Goal: Information Seeking & Learning: Learn about a topic

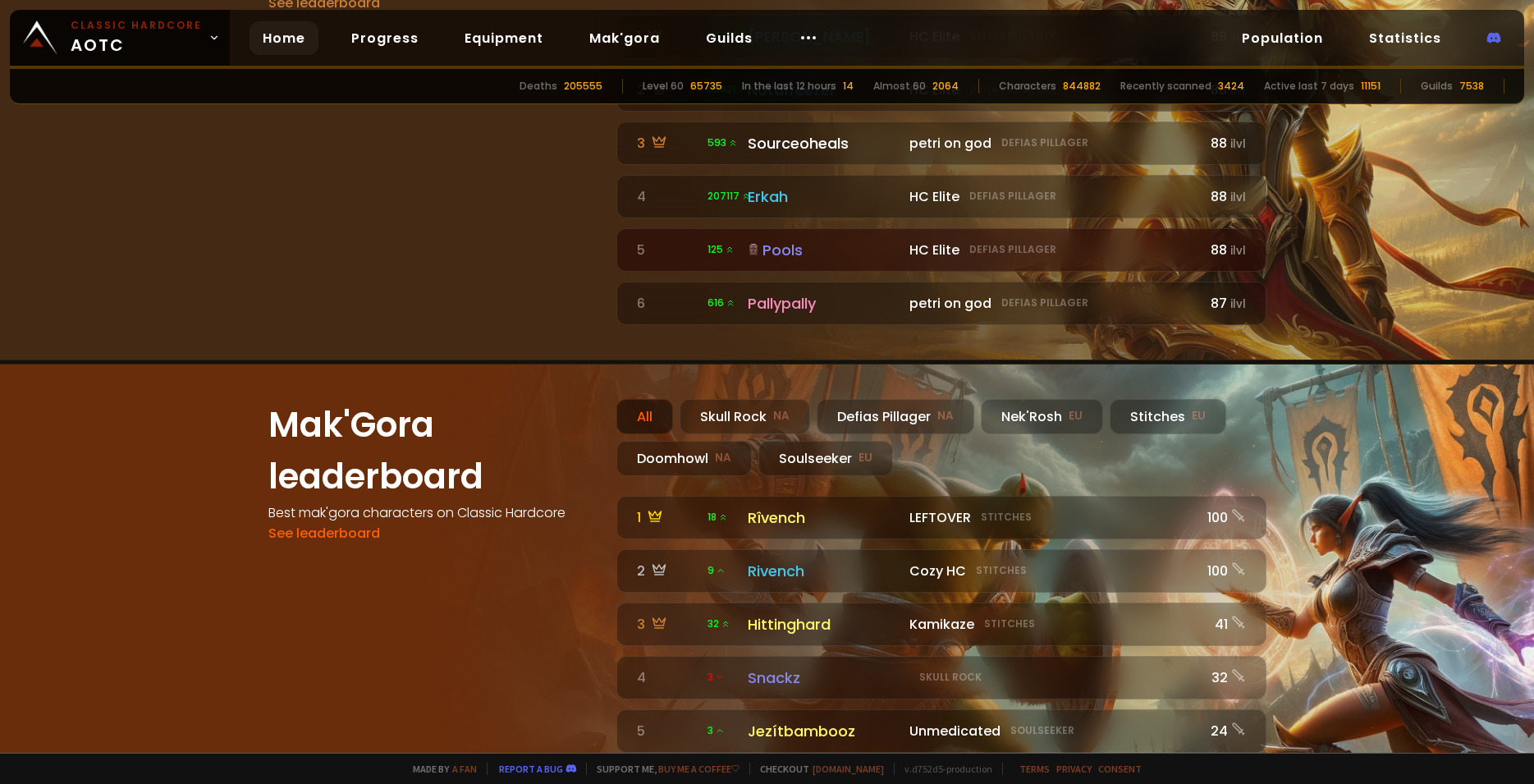
scroll to position [1280, 0]
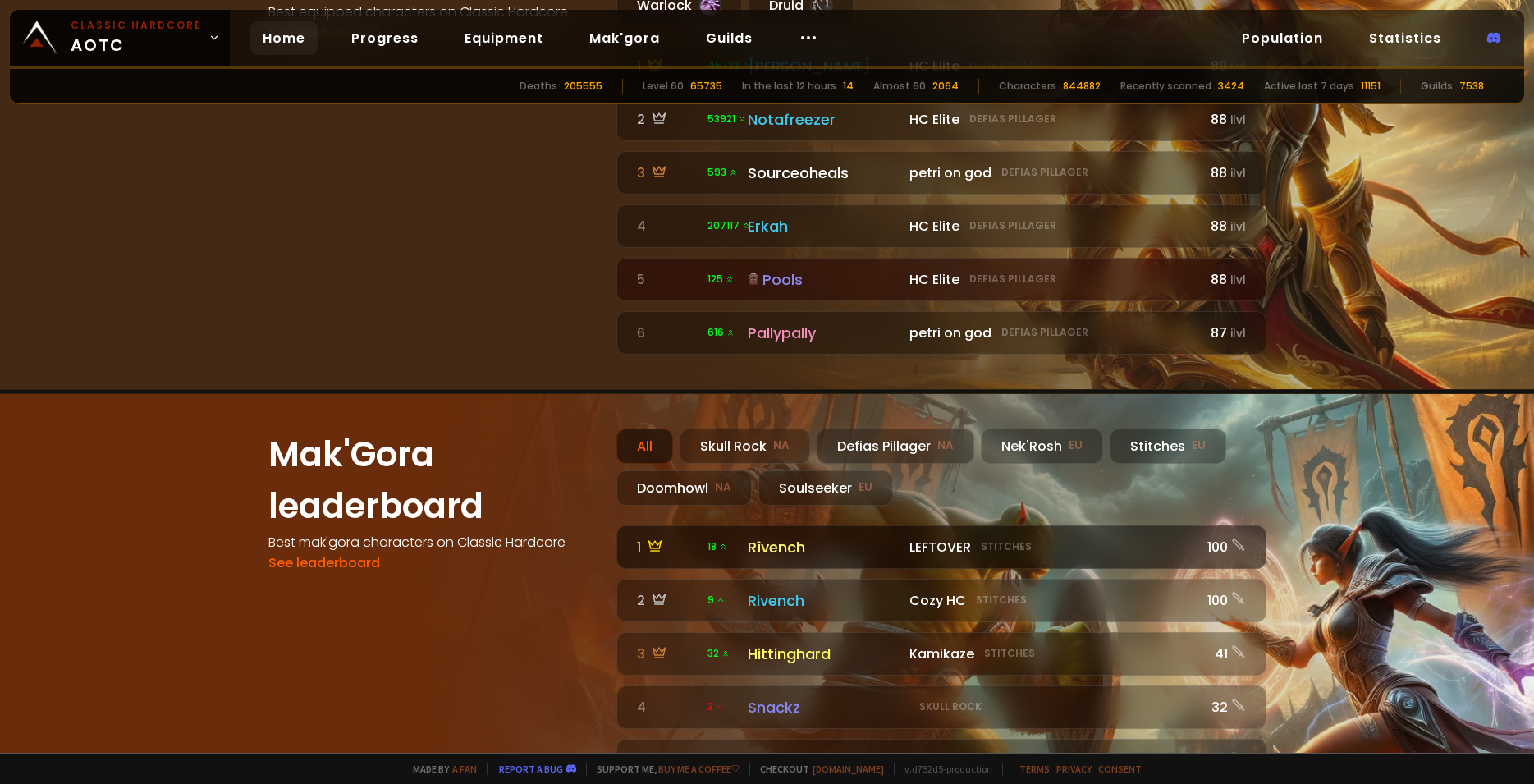
click at [777, 536] on div "Rîvench" at bounding box center [824, 546] width 153 height 22
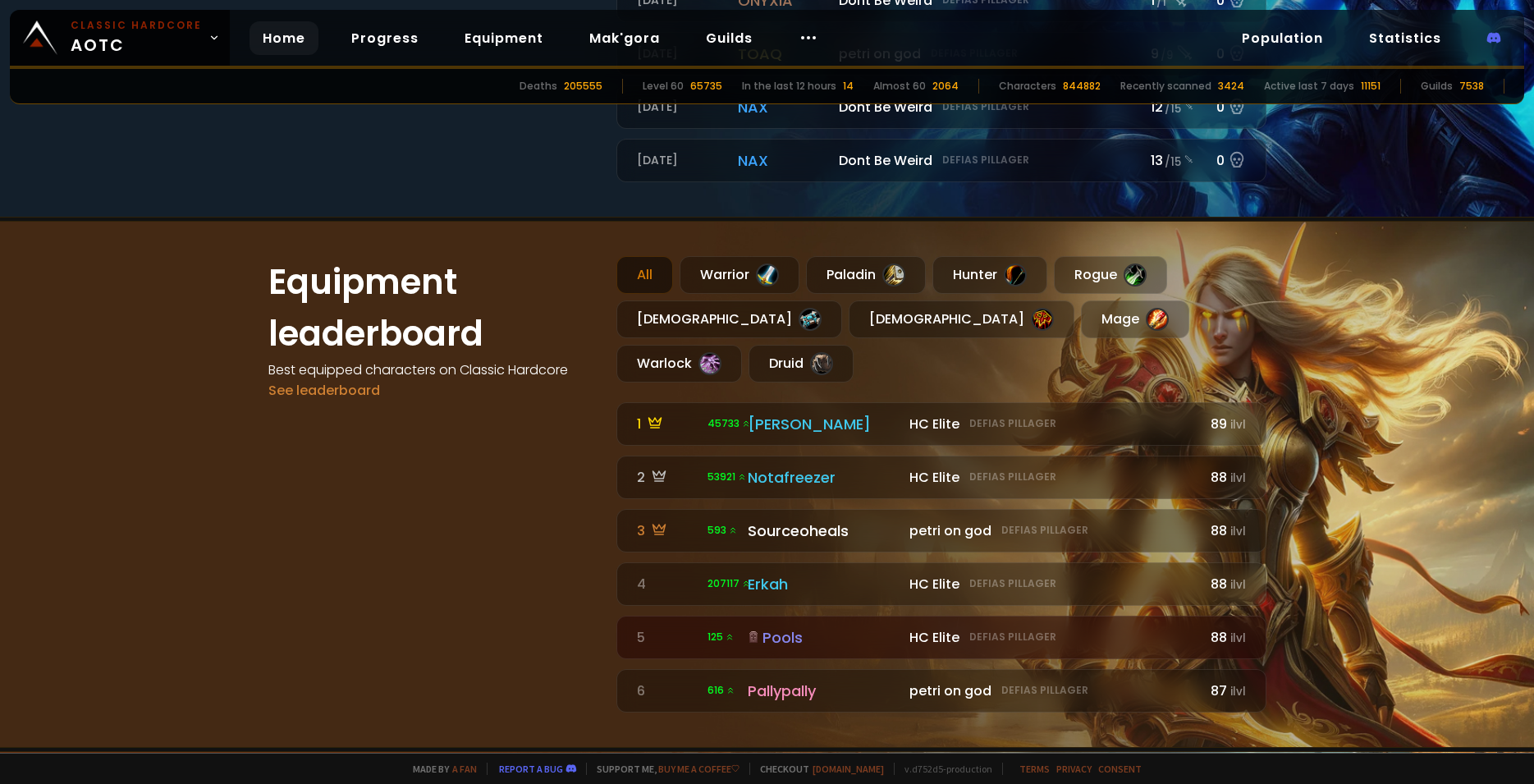
scroll to position [886, 0]
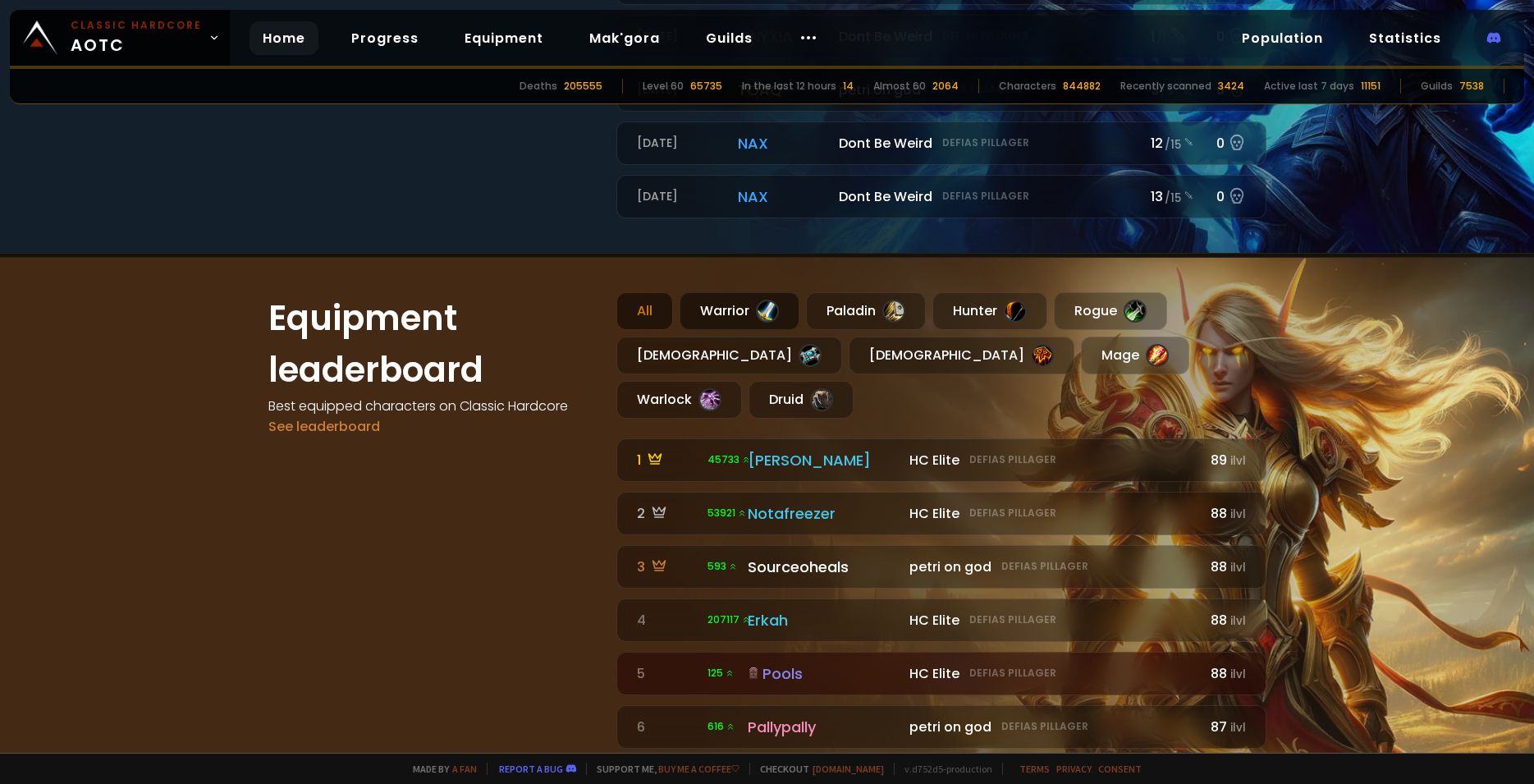
click at [737, 312] on div "Warrior" at bounding box center [740, 311] width 120 height 38
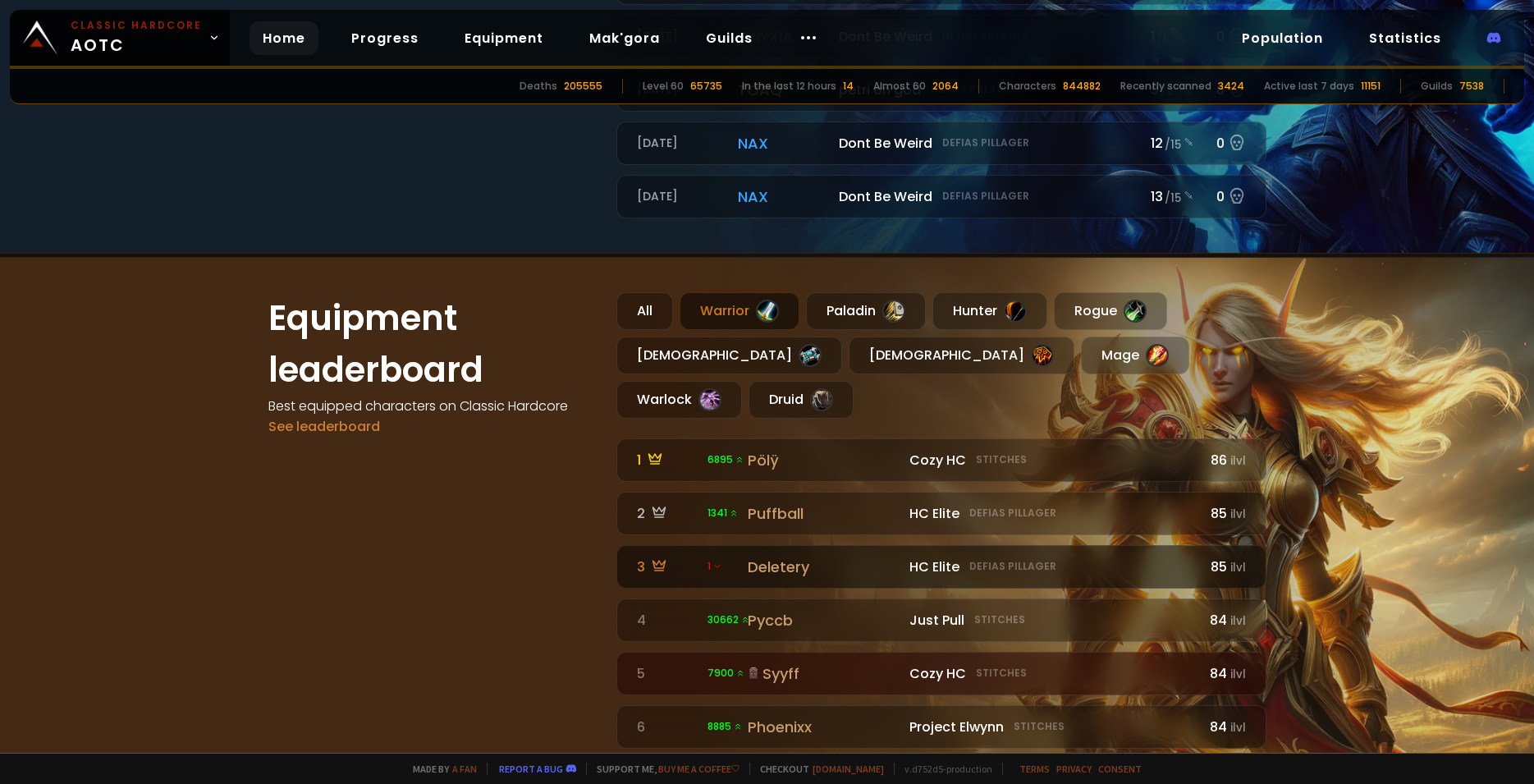
click at [712, 562] on icon at bounding box center [717, 566] width 10 height 10
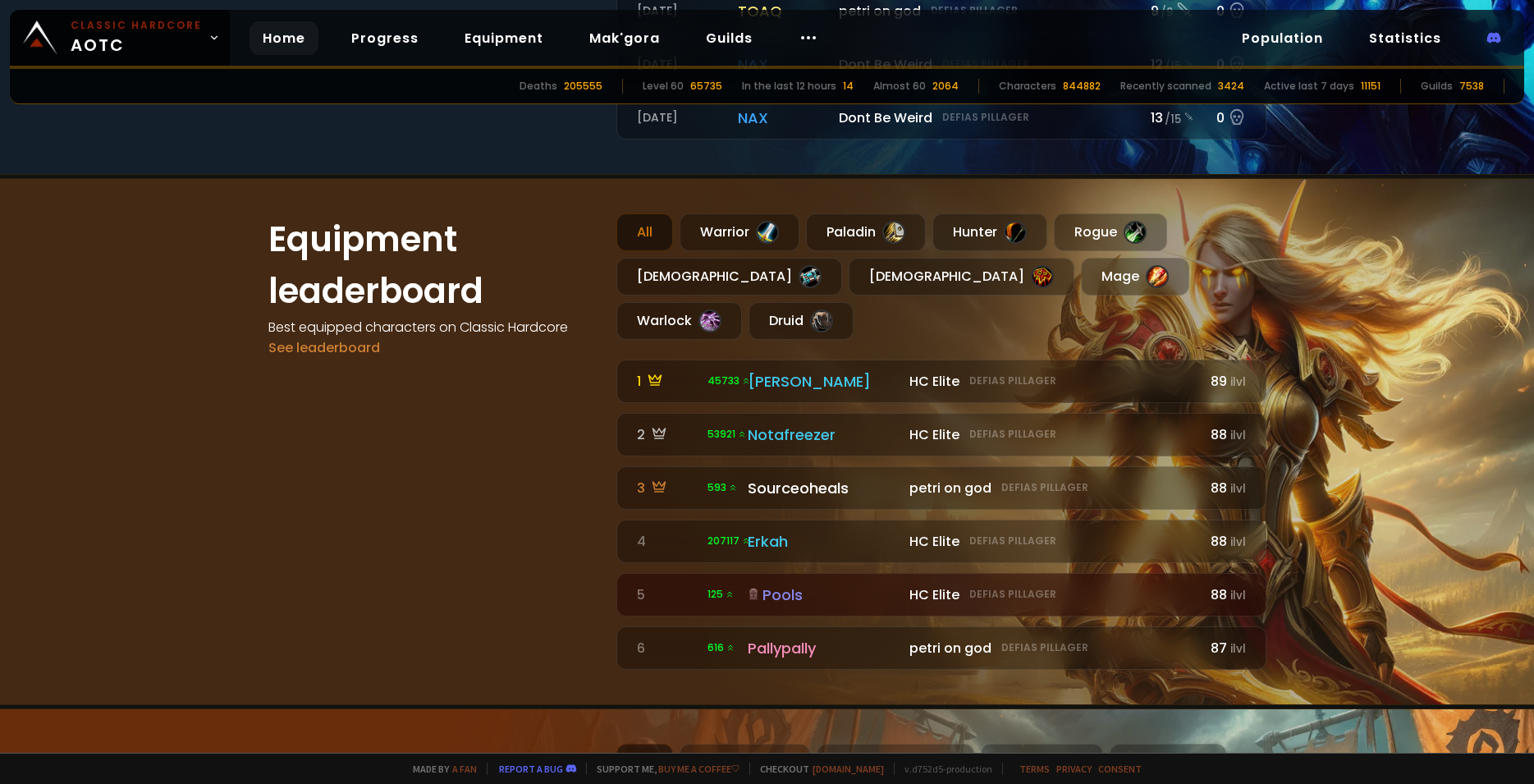
scroll to position [923, 0]
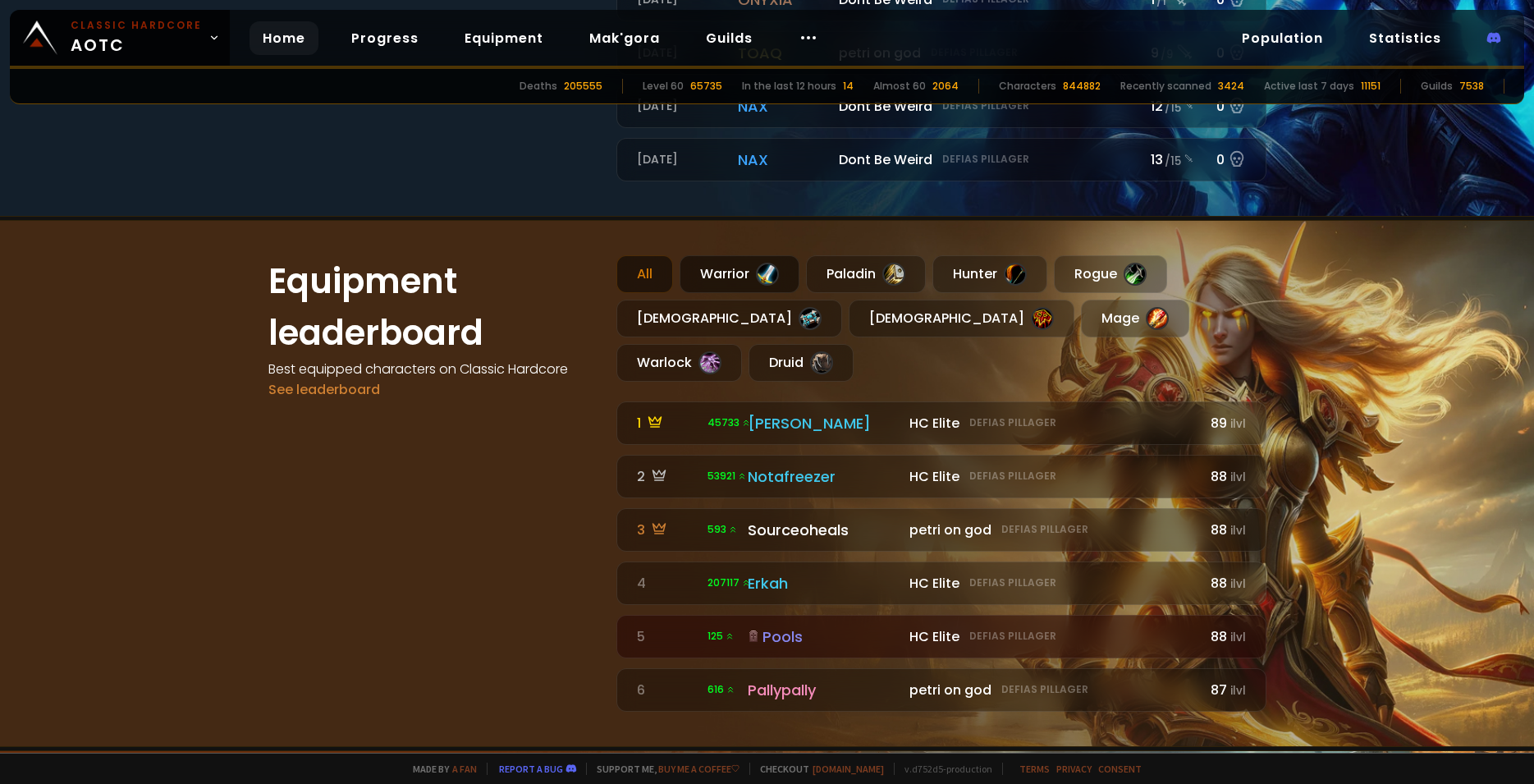
click at [732, 263] on div "Warrior" at bounding box center [740, 274] width 120 height 38
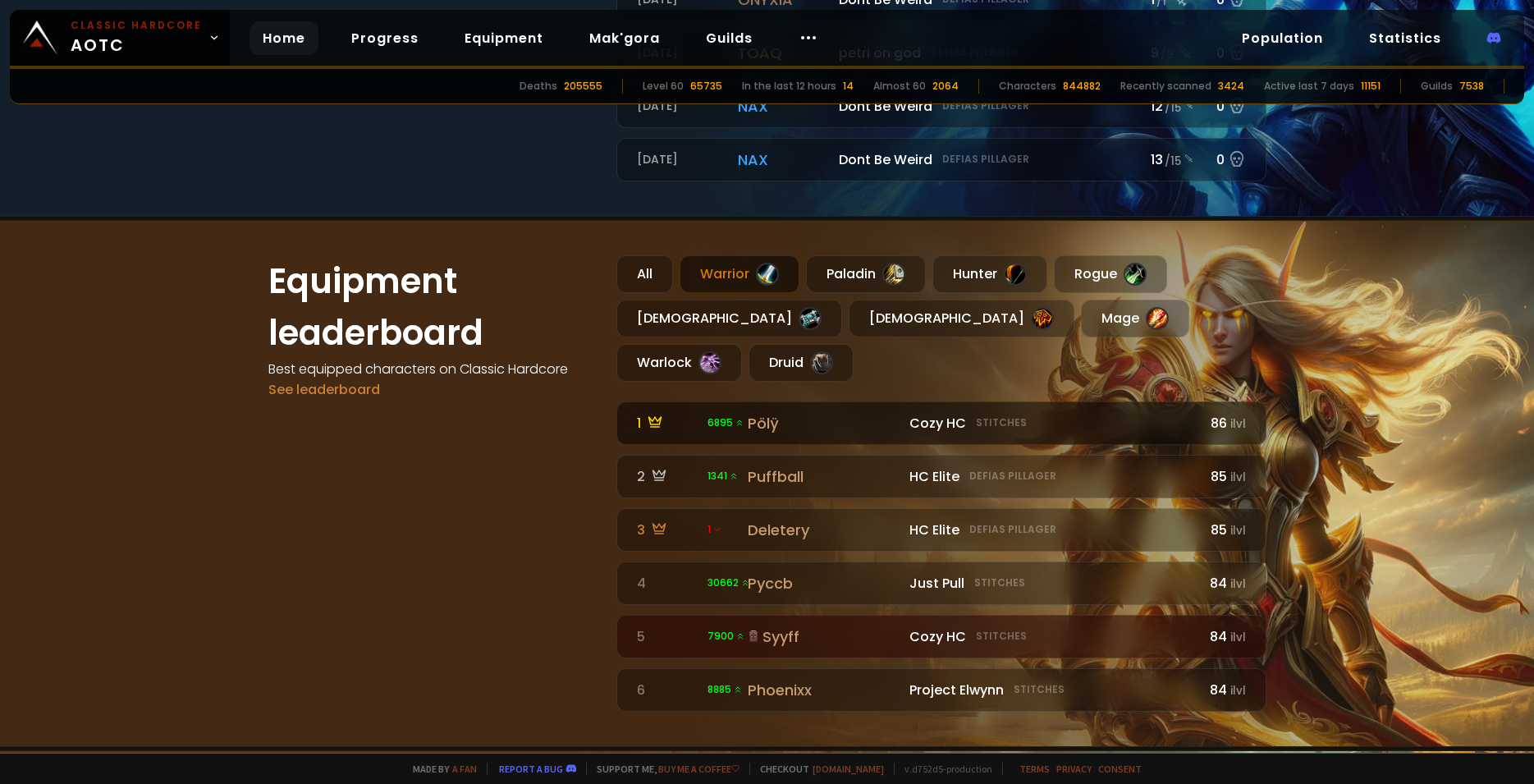
click at [758, 412] on div "Pölÿ" at bounding box center [824, 422] width 153 height 22
